Goal: Transaction & Acquisition: Purchase product/service

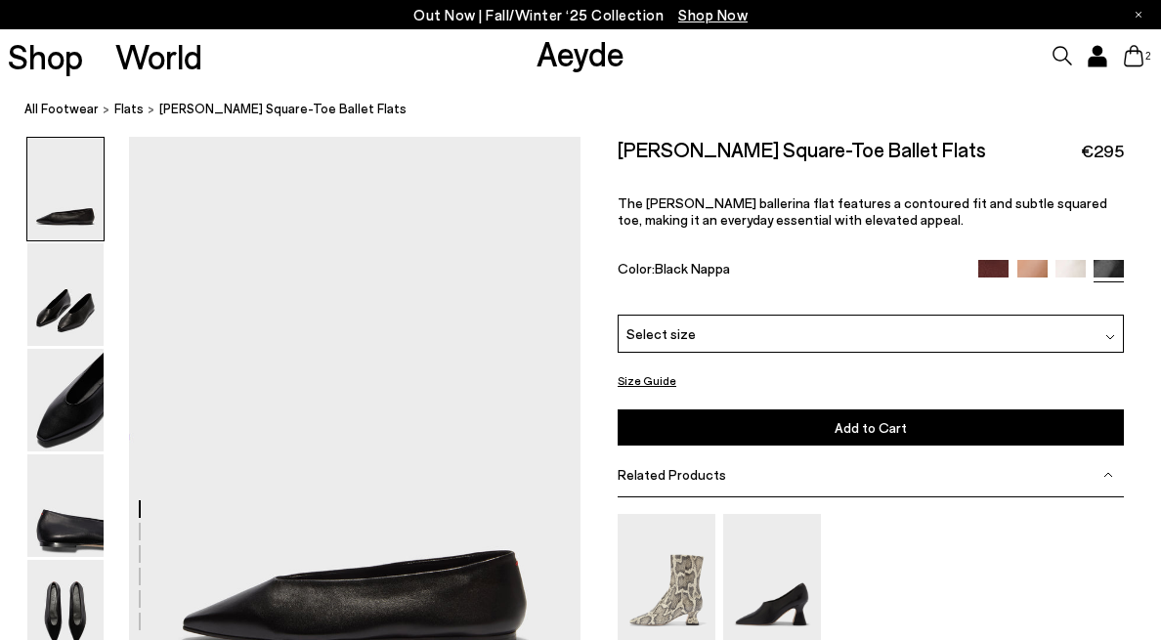
click at [1125, 56] on icon at bounding box center [1134, 56] width 20 height 22
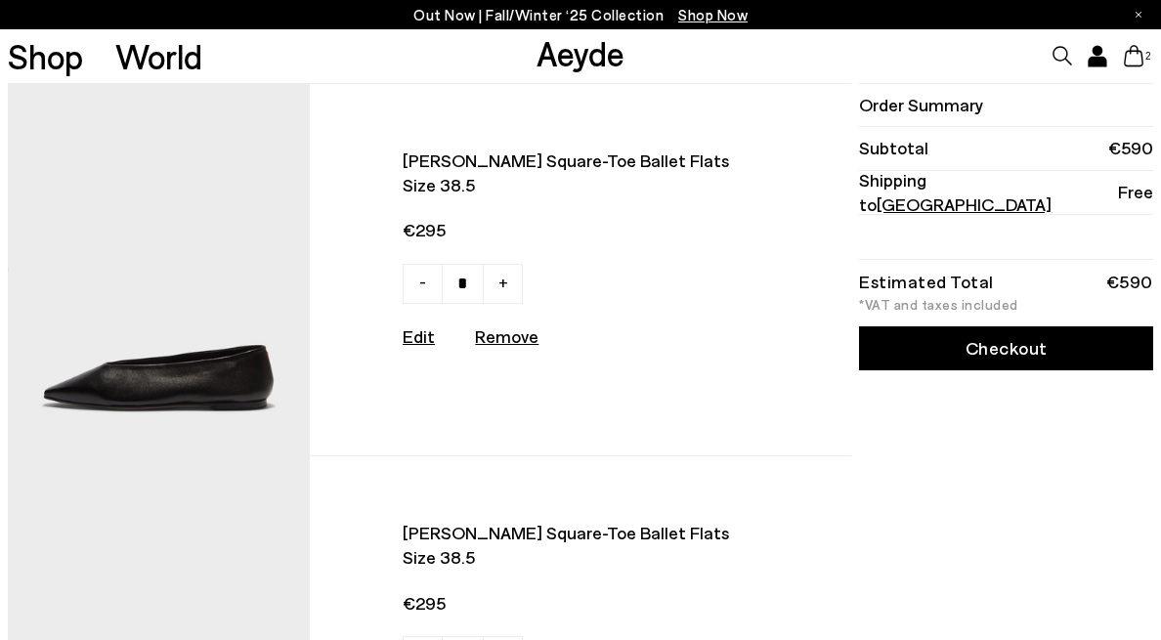
click at [503, 341] on u "Remove" at bounding box center [507, 337] width 64 height 22
type input "*"
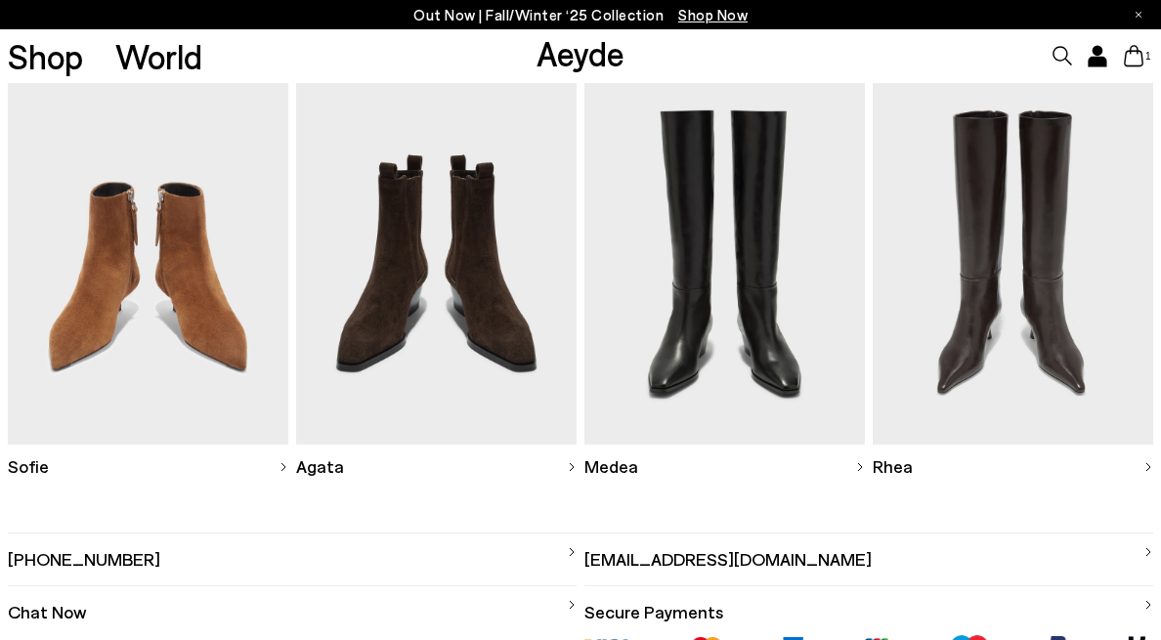
scroll to position [524, 0]
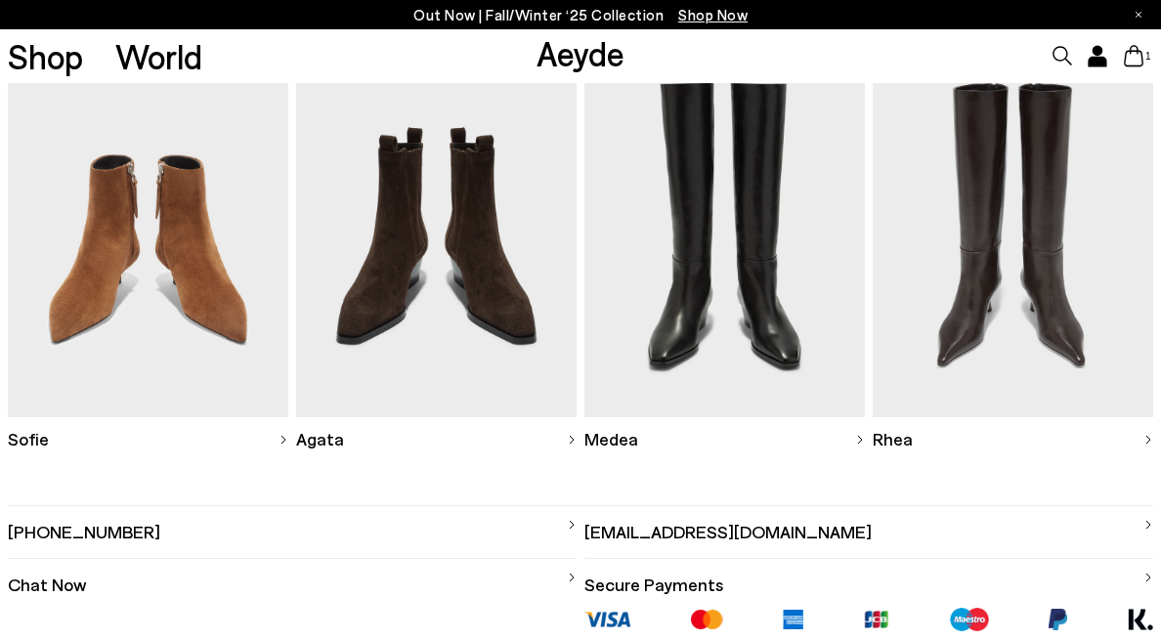
click at [470, 351] on img at bounding box center [436, 236] width 281 height 364
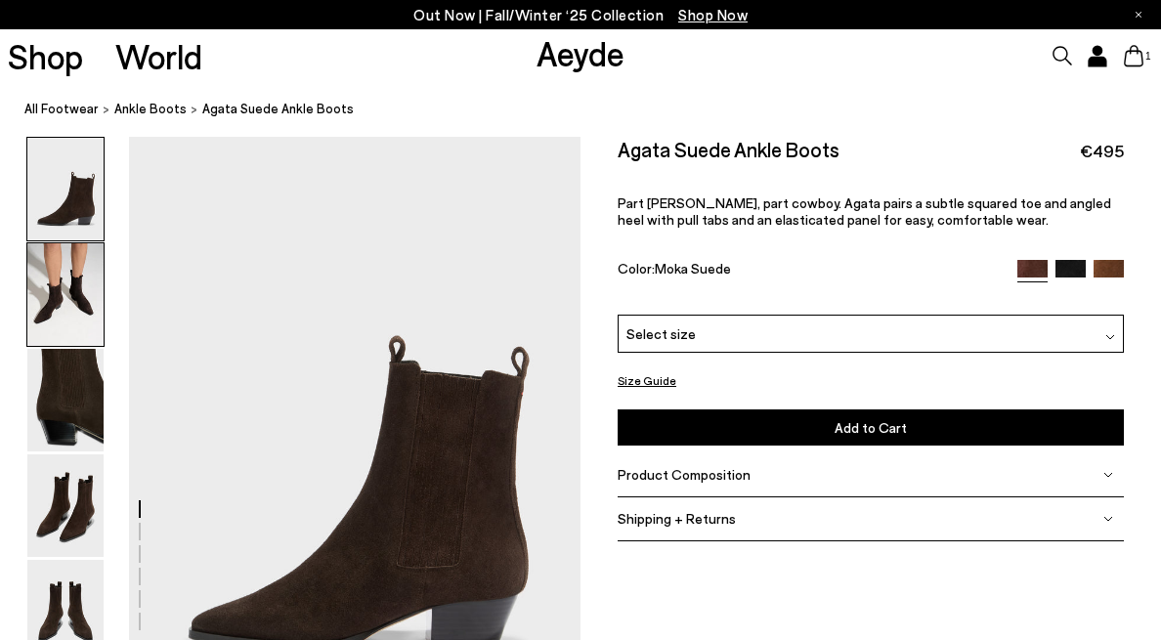
click at [67, 293] on img at bounding box center [65, 294] width 76 height 103
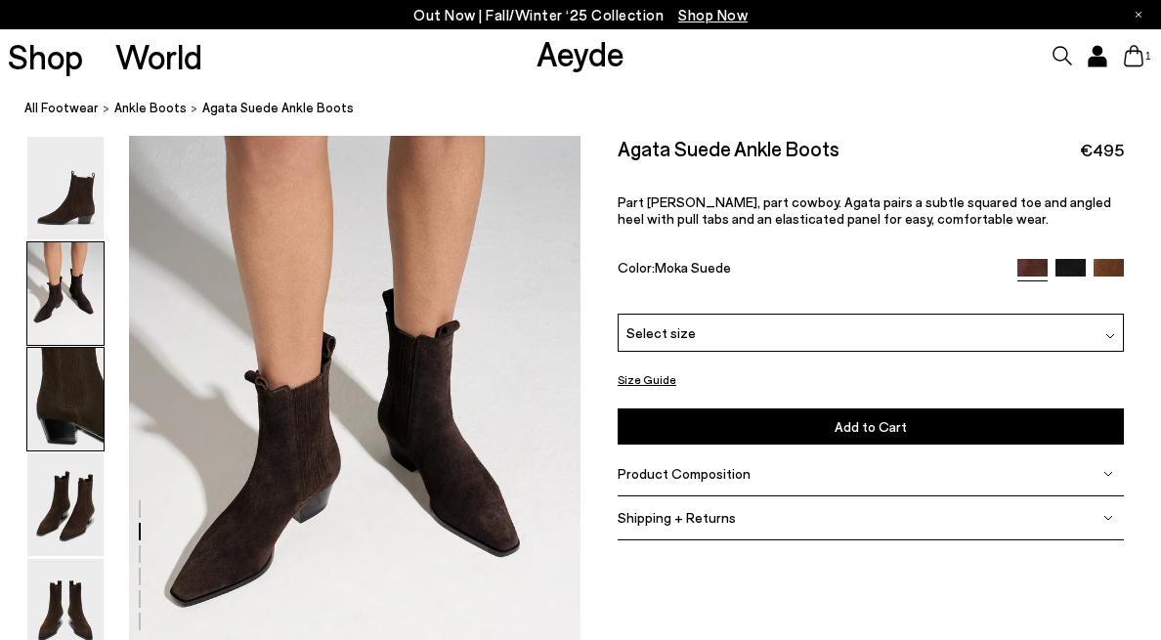
click at [69, 367] on img at bounding box center [65, 399] width 76 height 103
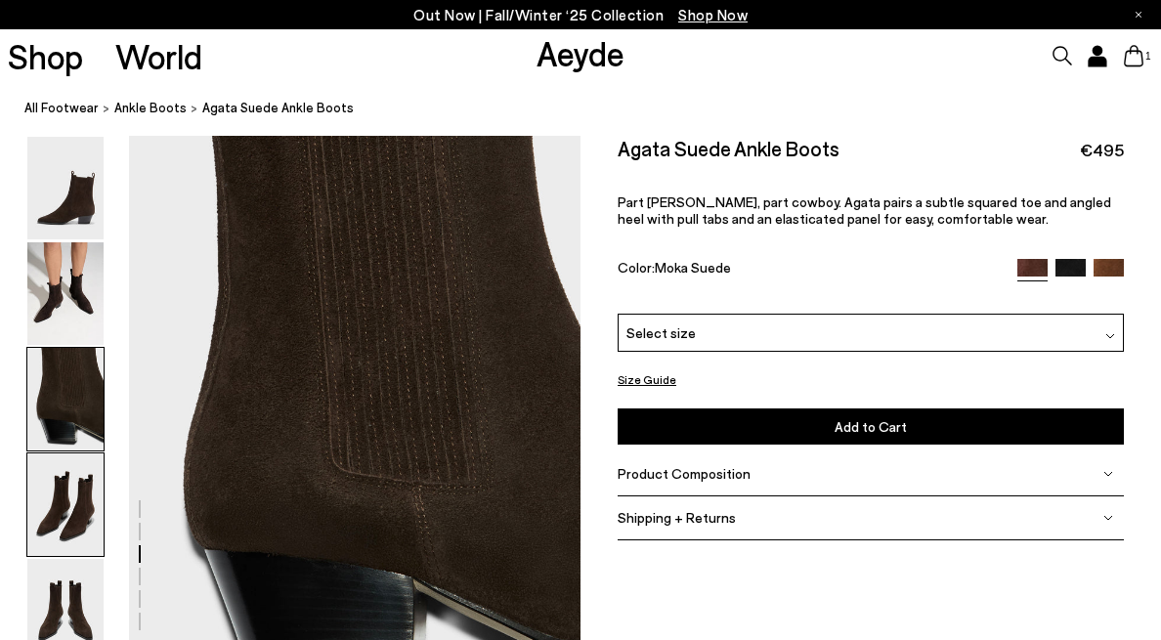
click at [78, 484] on img at bounding box center [65, 505] width 76 height 103
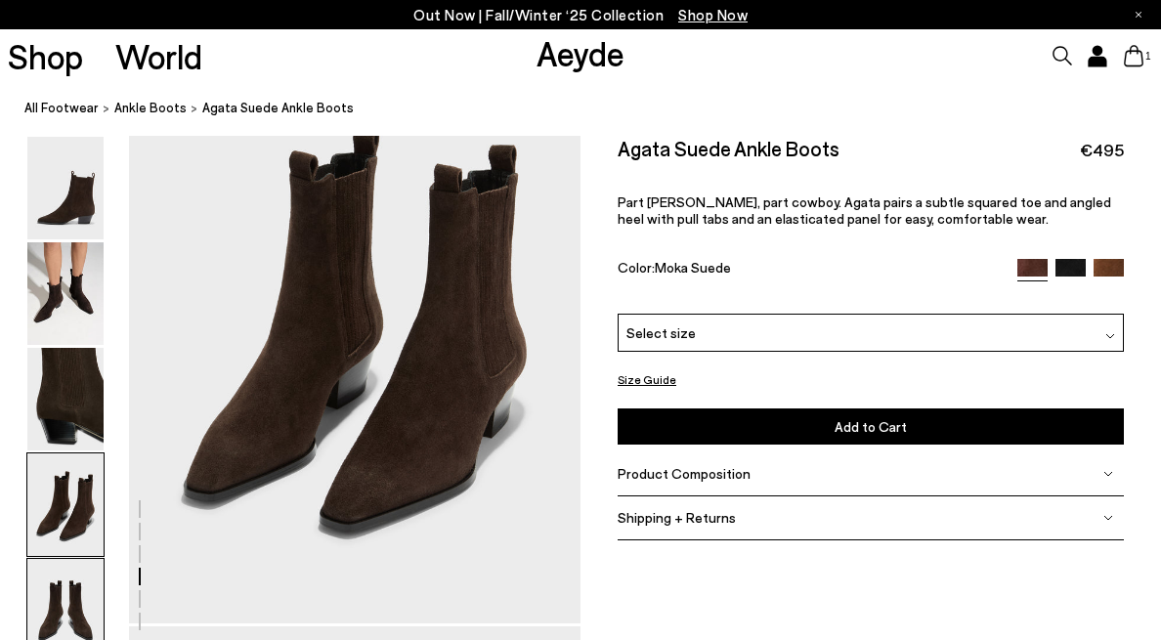
click at [78, 580] on img at bounding box center [65, 610] width 76 height 103
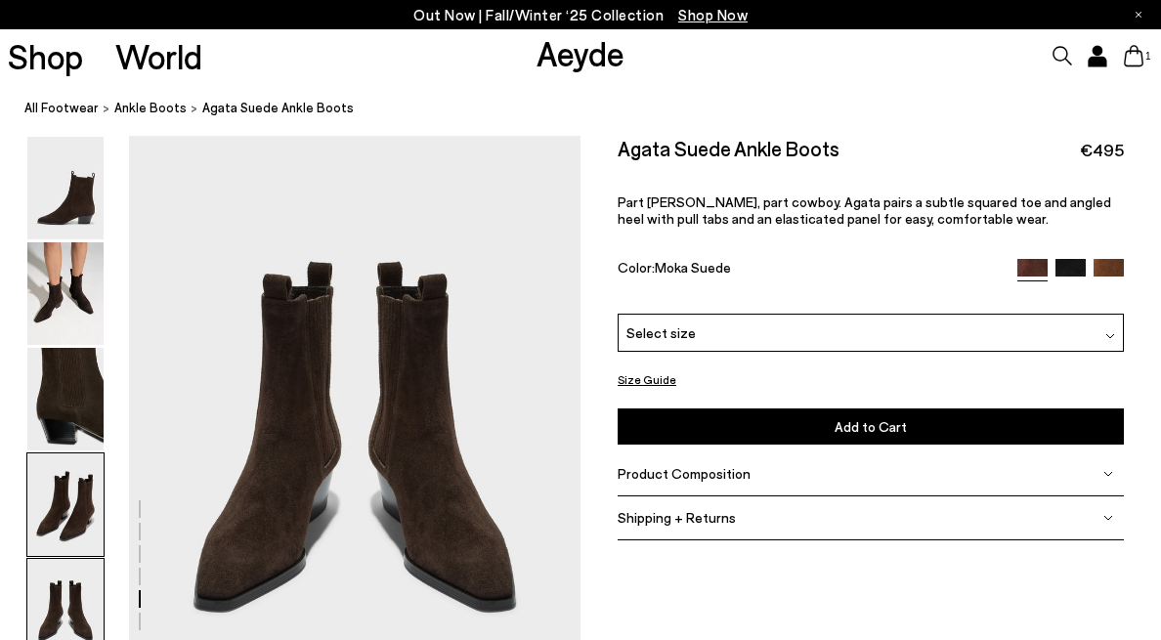
click at [66, 460] on img at bounding box center [65, 505] width 76 height 103
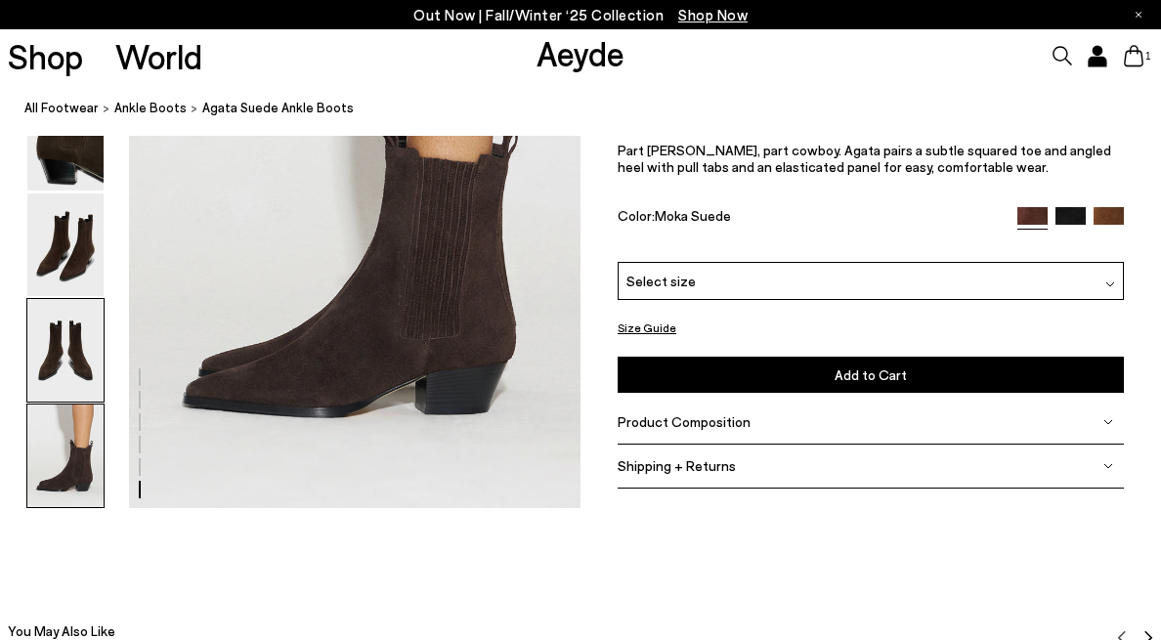
click at [77, 350] on img at bounding box center [65, 350] width 76 height 103
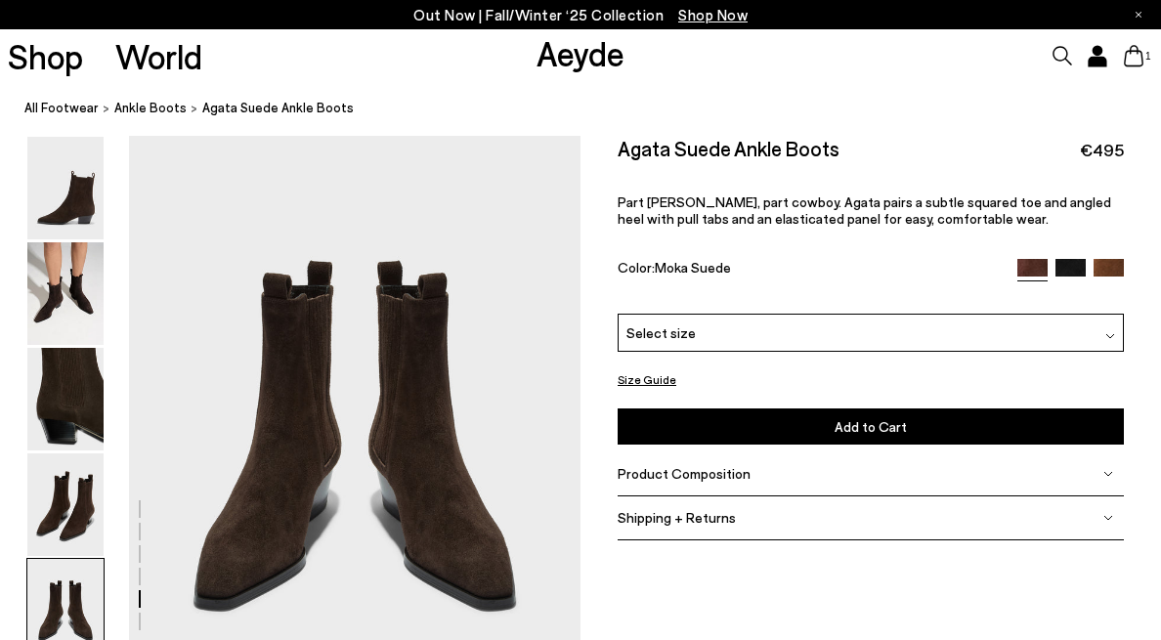
scroll to position [2423, 0]
click at [1073, 262] on img at bounding box center [1071, 275] width 30 height 30
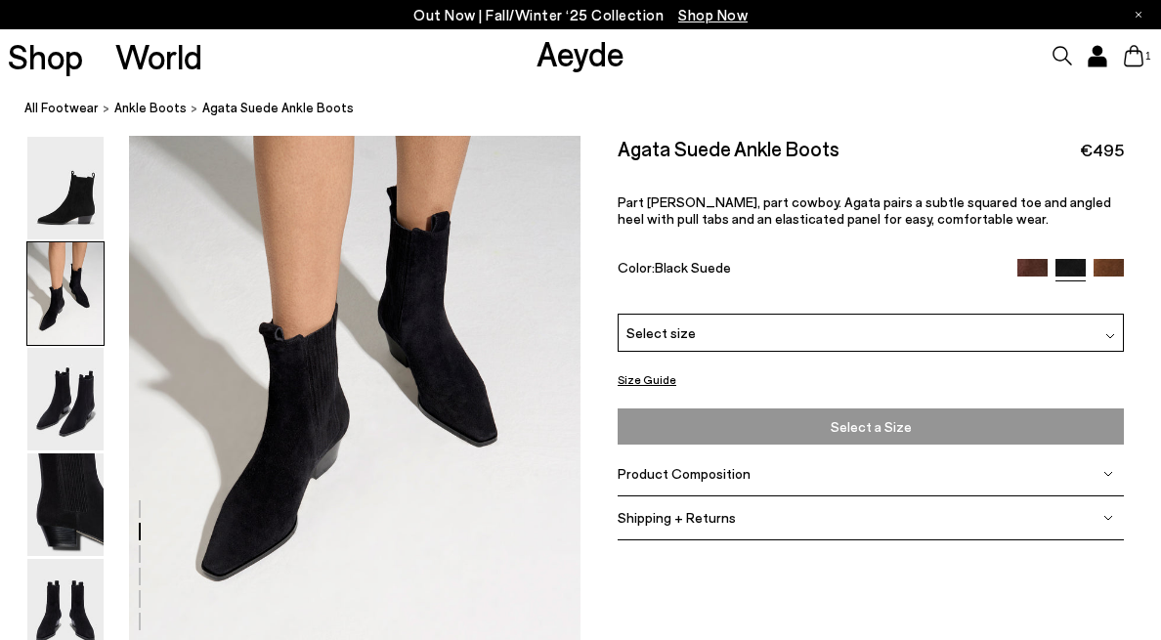
scroll to position [682, 0]
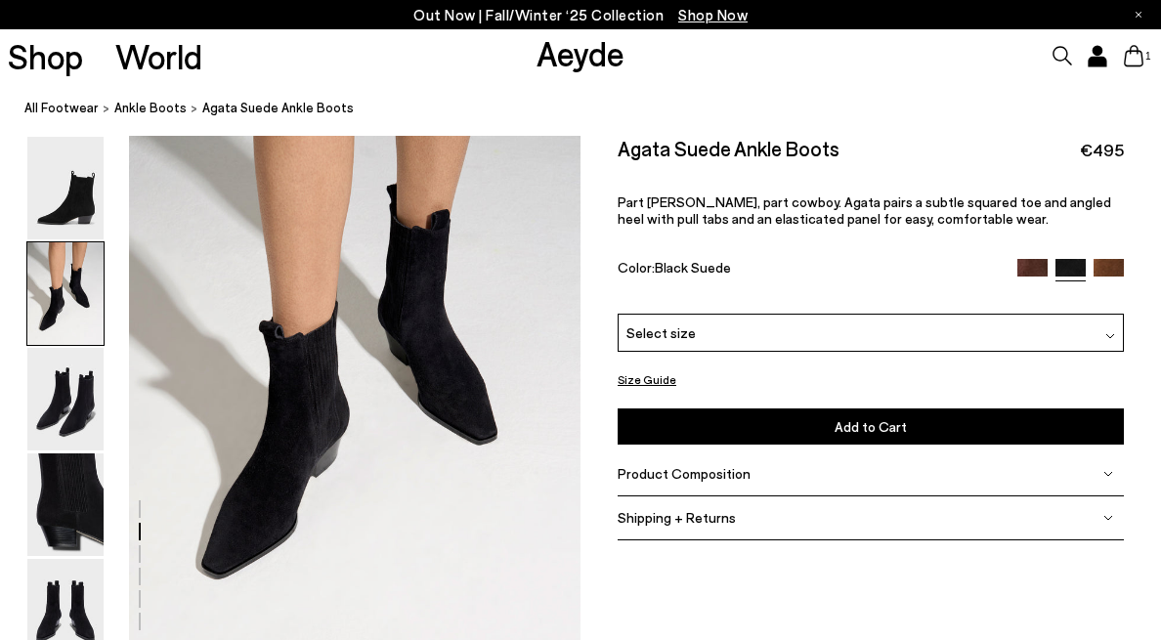
click at [1121, 267] on img at bounding box center [1109, 275] width 30 height 30
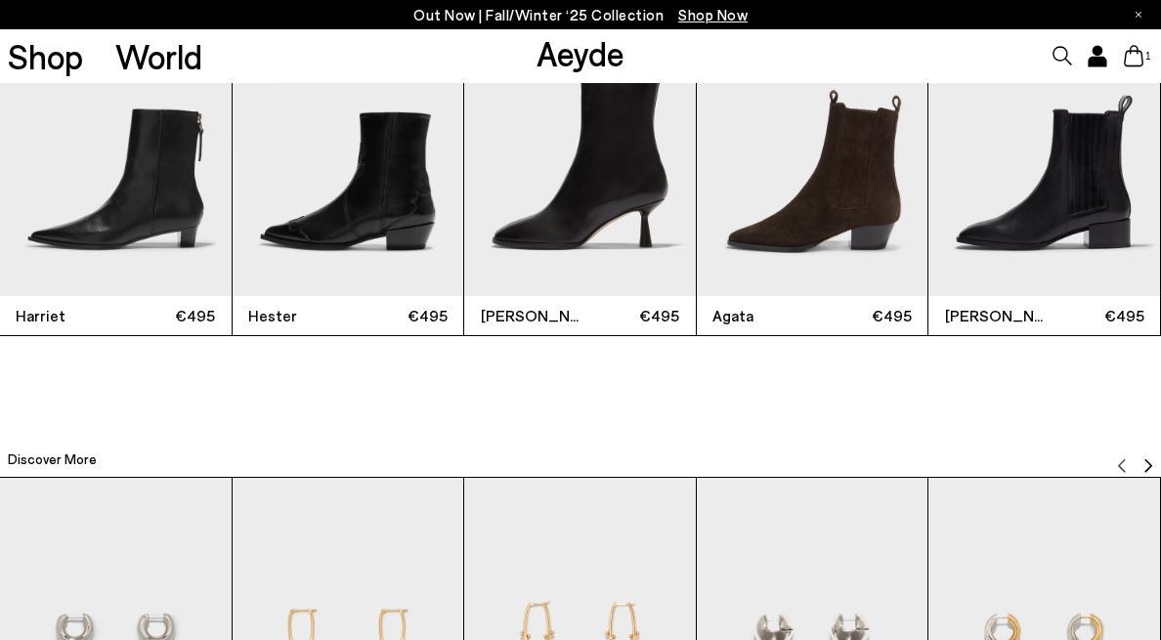
scroll to position [3909, 0]
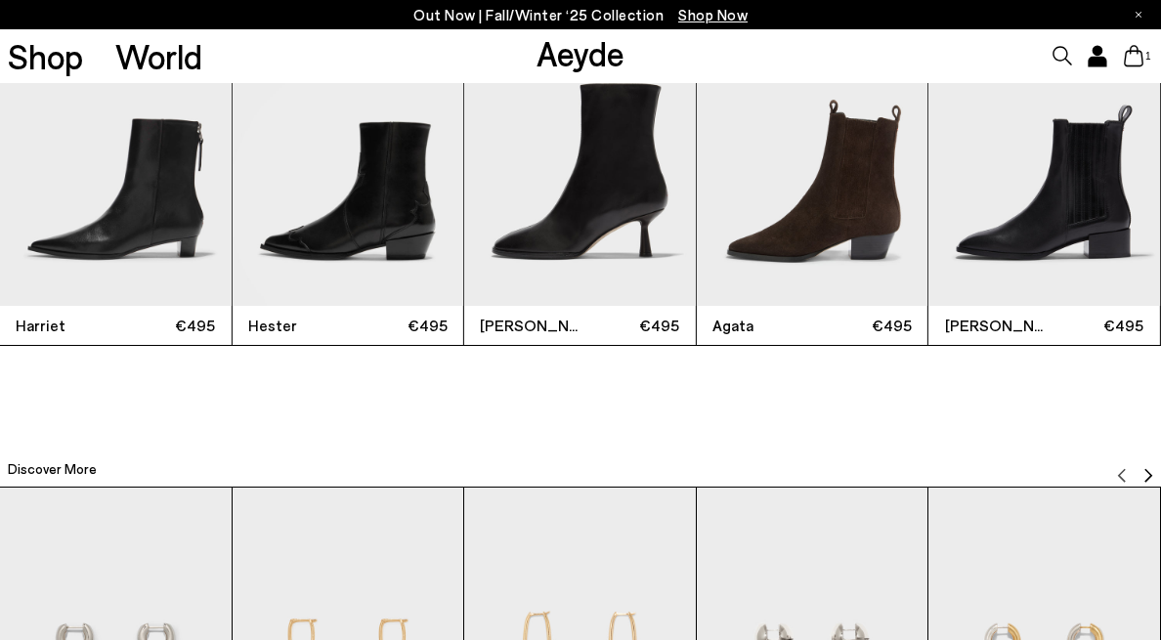
click at [1050, 254] on img "5 / 12" at bounding box center [1045, 152] width 232 height 308
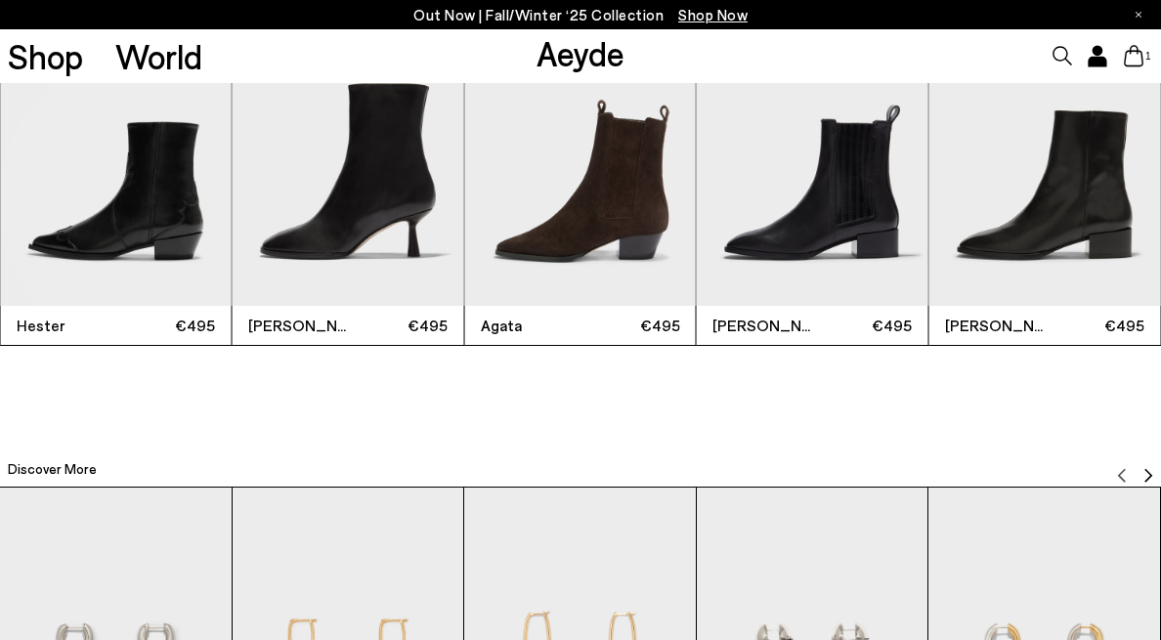
click at [1078, 192] on img "6 / 12" at bounding box center [1045, 152] width 232 height 308
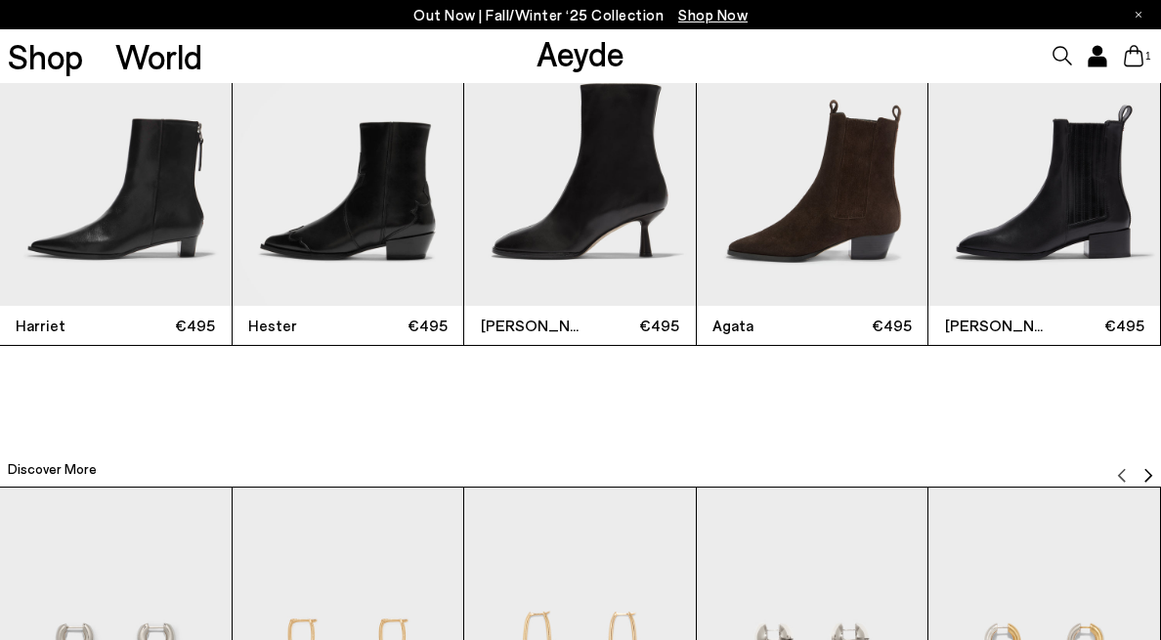
click at [1078, 192] on img "5 / 12" at bounding box center [1045, 152] width 232 height 308
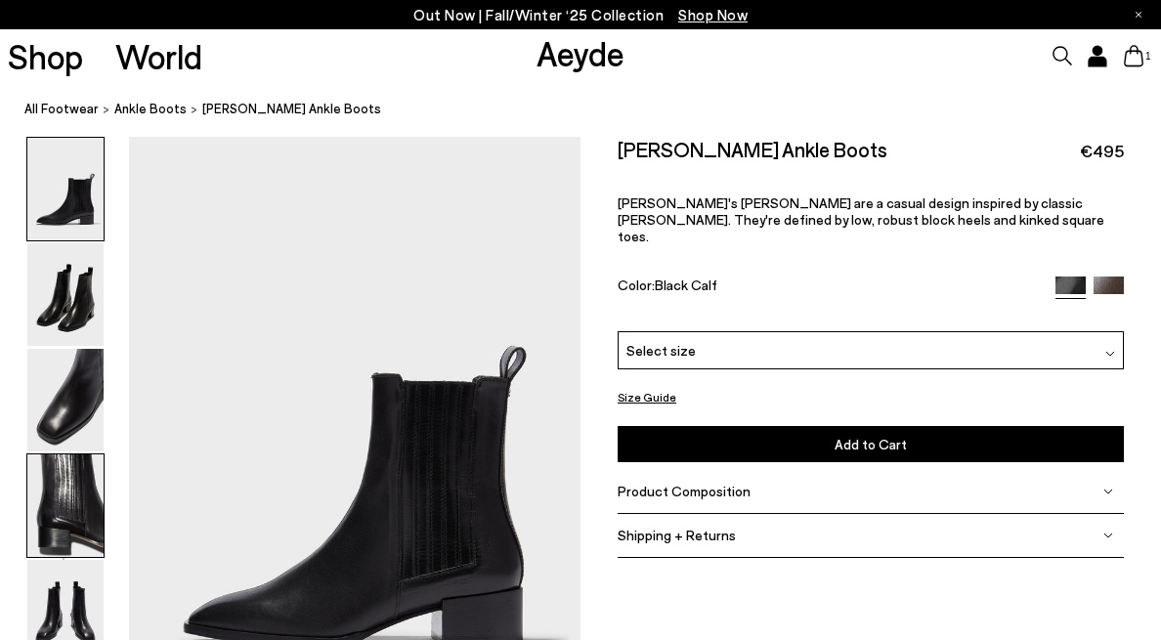
click at [65, 492] on img at bounding box center [65, 506] width 76 height 103
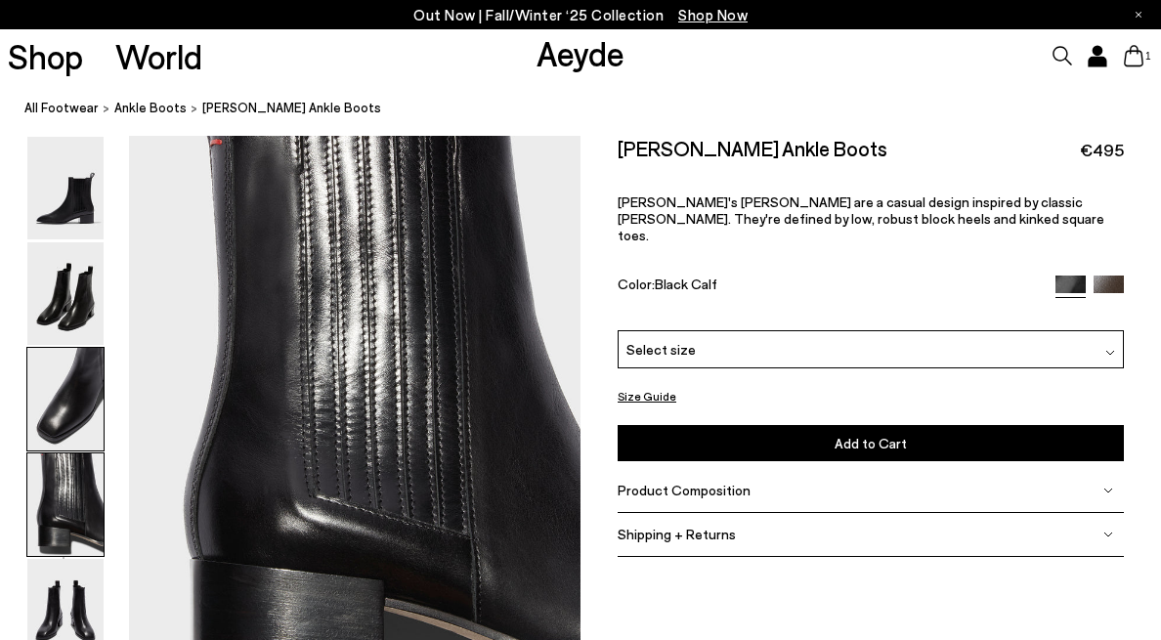
click at [81, 387] on img at bounding box center [65, 399] width 76 height 103
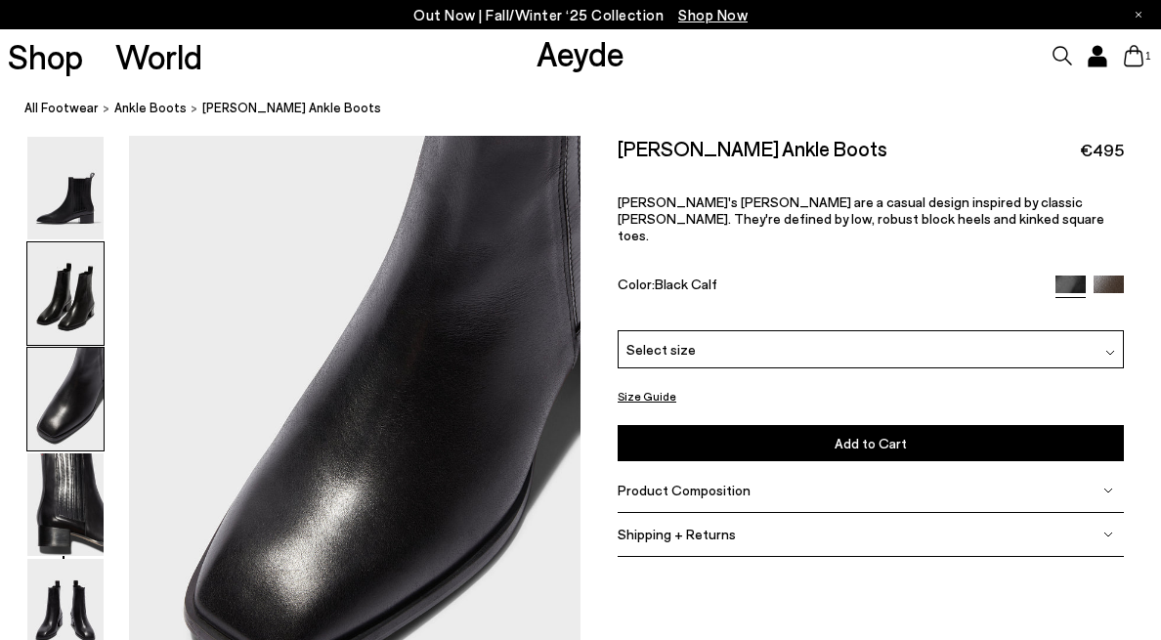
click at [90, 290] on img at bounding box center [65, 293] width 76 height 103
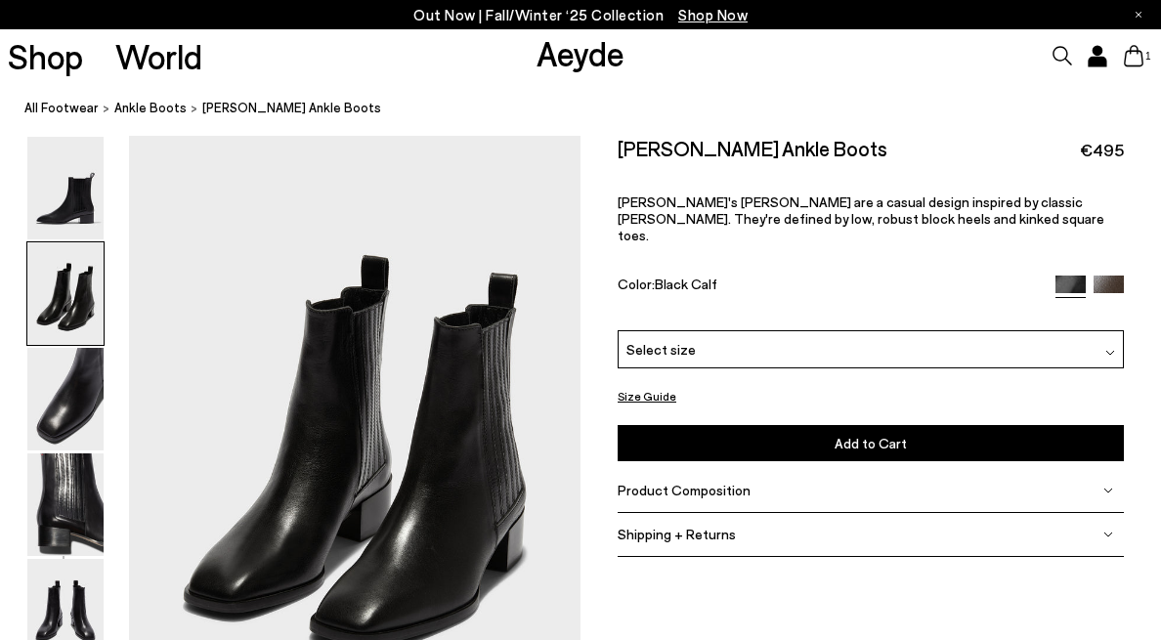
scroll to position [607, 0]
click at [81, 210] on img at bounding box center [65, 188] width 76 height 103
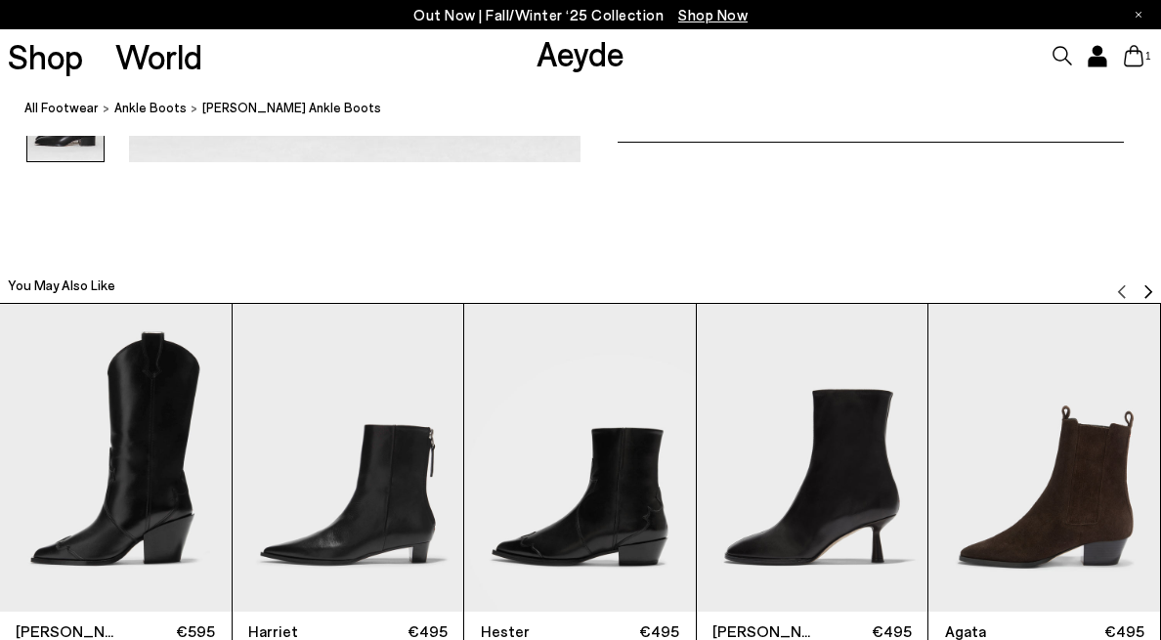
scroll to position [3592, 0]
